Goal: Transaction & Acquisition: Purchase product/service

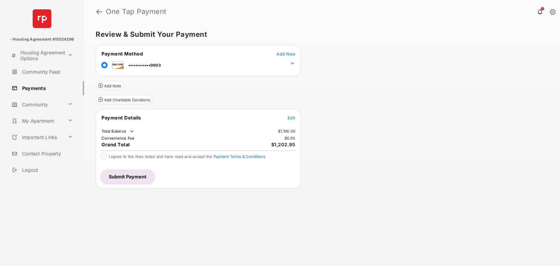
click at [289, 55] on span "Add New" at bounding box center [286, 53] width 19 height 5
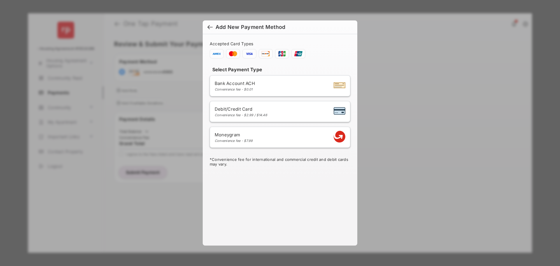
click at [211, 26] on div at bounding box center [210, 28] width 5 height 6
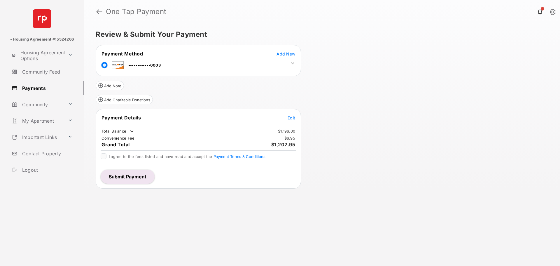
click at [294, 116] on span "Edit" at bounding box center [292, 117] width 8 height 5
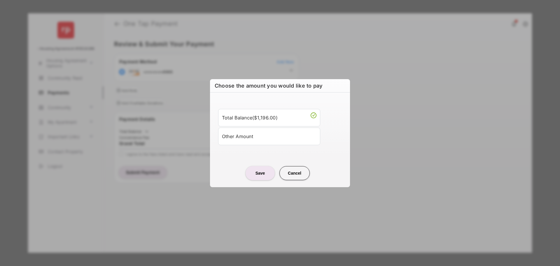
click at [243, 136] on div "Other Amount" at bounding box center [269, 136] width 95 height 10
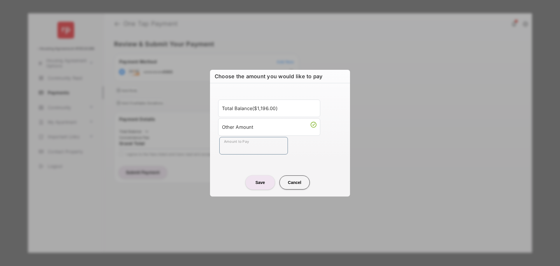
click at [244, 148] on input "Amount to Pay" at bounding box center [253, 146] width 69 height 18
type input "****"
click at [210, 188] on div "Save Cancel" at bounding box center [280, 177] width 140 height 26
click at [259, 185] on button "Save" at bounding box center [260, 182] width 29 height 14
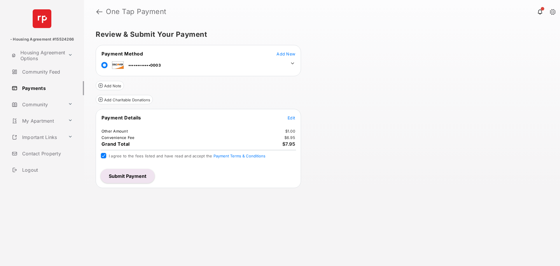
click at [121, 174] on button "Submit Payment" at bounding box center [128, 176] width 54 height 14
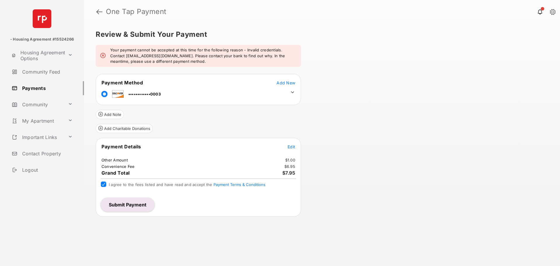
click at [289, 81] on span "Add New" at bounding box center [286, 82] width 19 height 5
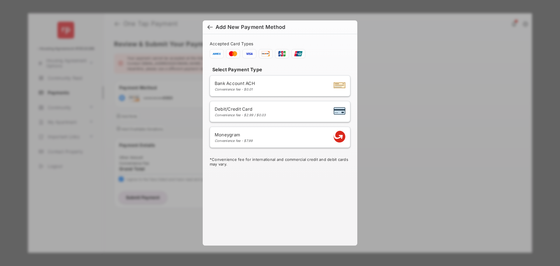
click at [208, 27] on div at bounding box center [210, 28] width 5 height 6
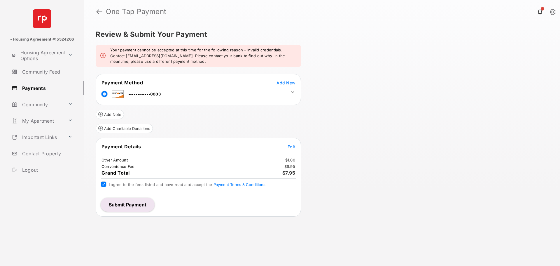
click at [288, 93] on td at bounding box center [291, 90] width 9 height 9
click at [293, 91] on icon at bounding box center [292, 92] width 5 height 5
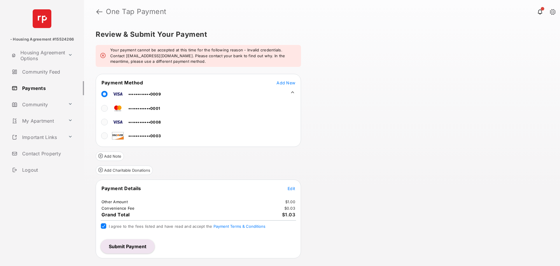
click at [211, 164] on div "Add Charitable Donations" at bounding box center [198, 168] width 205 height 14
click at [127, 256] on div "Payment Details Edit Other Amount $1.00 Convenience Fee $0.03 Grand Total $1.03…" at bounding box center [198, 218] width 205 height 79
click at [129, 248] on button "Submit Payment" at bounding box center [128, 246] width 54 height 14
click at [127, 252] on button "Submit Payment" at bounding box center [128, 246] width 54 height 14
